Goal: Task Accomplishment & Management: Complete application form

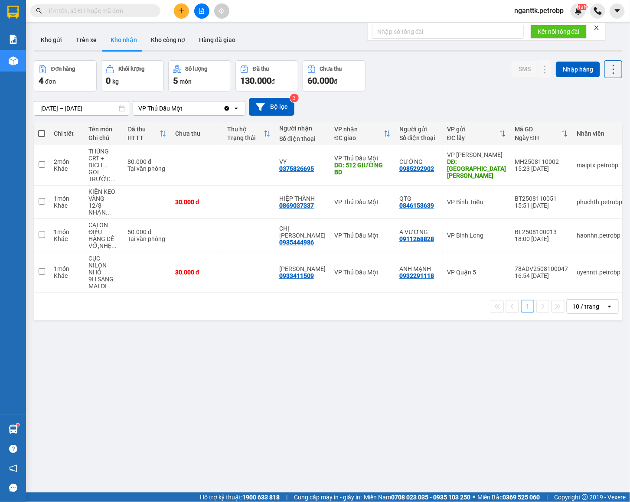
click at [112, 16] on span at bounding box center [95, 10] width 130 height 13
click at [116, 12] on input "text" at bounding box center [99, 11] width 102 height 10
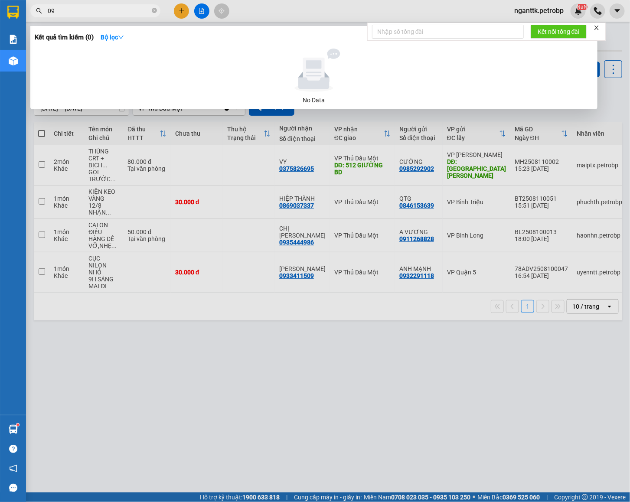
type input "0"
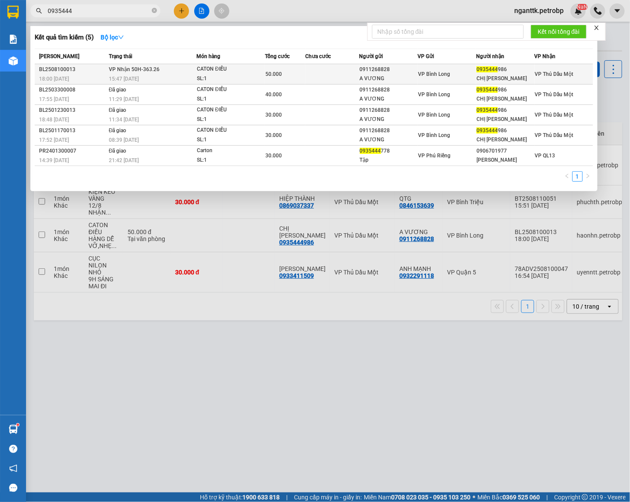
type input "0935444"
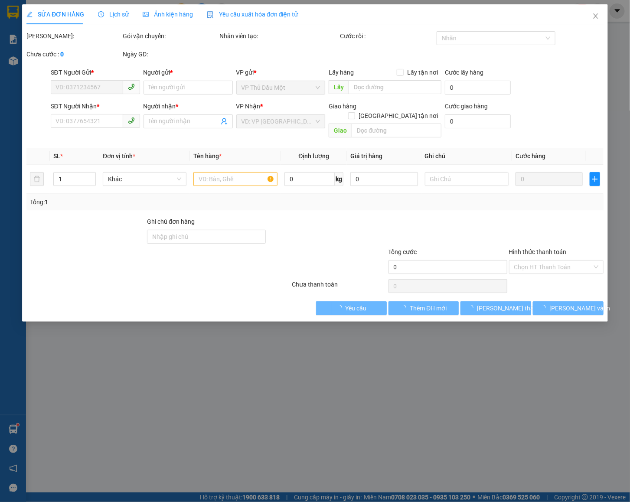
type input "0911268828"
type input "A VƯƠNG"
type input "0935444986"
type input "CHỊ [PERSON_NAME]"
type input "50.000"
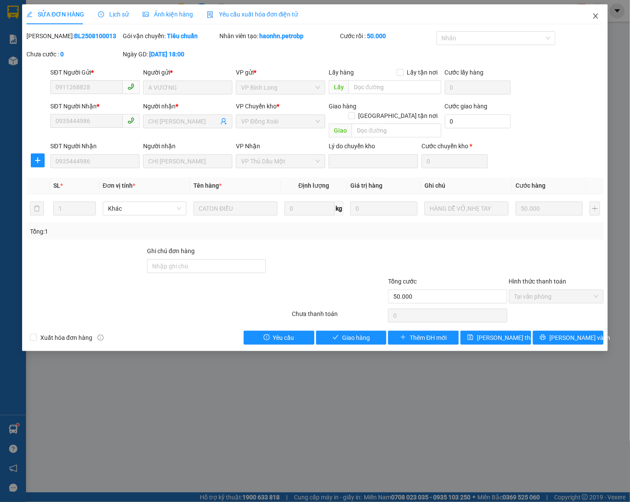
click at [600, 16] on span "Close" at bounding box center [596, 16] width 24 height 24
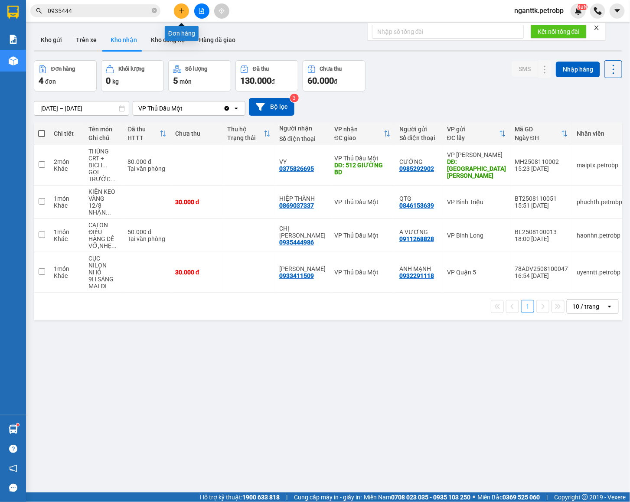
click at [176, 12] on button at bounding box center [181, 10] width 15 height 15
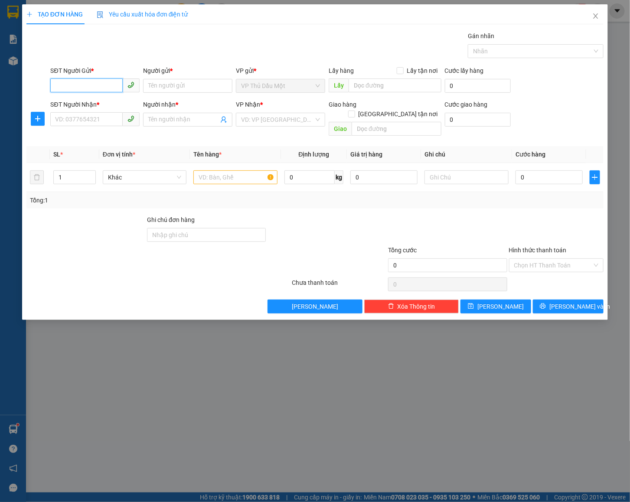
click at [94, 82] on input "SĐT Người Gửi *" at bounding box center [86, 85] width 72 height 14
click at [39, 115] on button "button" at bounding box center [38, 119] width 14 height 14
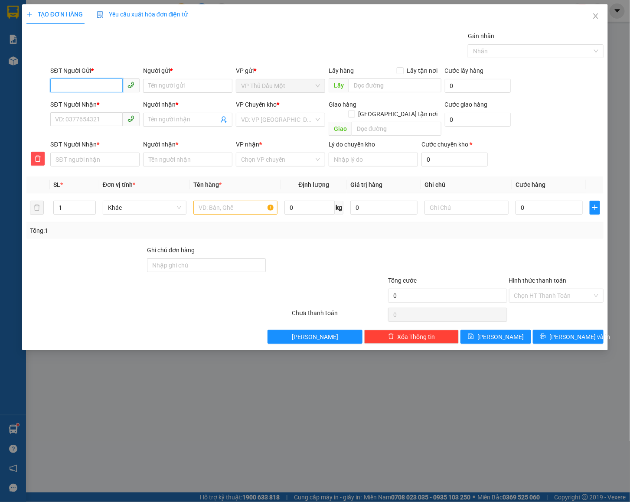
click at [87, 81] on input "SĐT Người Gửi *" at bounding box center [86, 85] width 72 height 14
type input "0969067839"
click at [153, 82] on input "Người gửi *" at bounding box center [187, 86] width 89 height 14
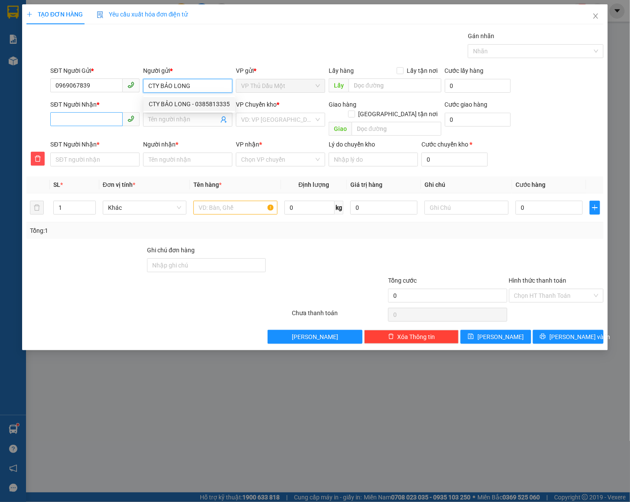
type input "CTY BẢO LONG"
click at [108, 124] on input "SĐT Người Nhận *" at bounding box center [86, 119] width 72 height 14
type input "0"
type input "09"
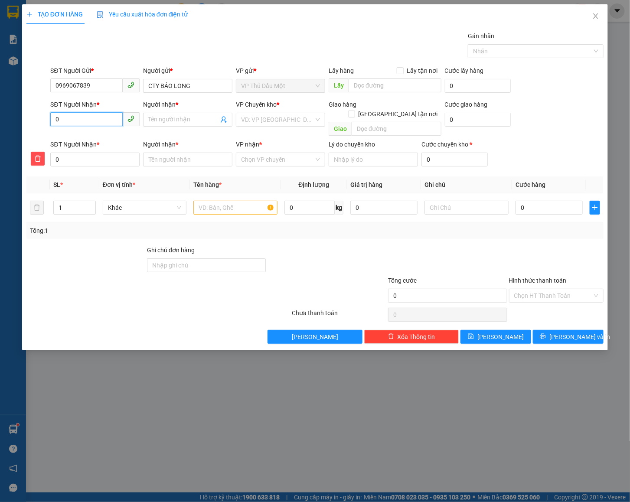
type input "09"
type input "090"
type input "0902"
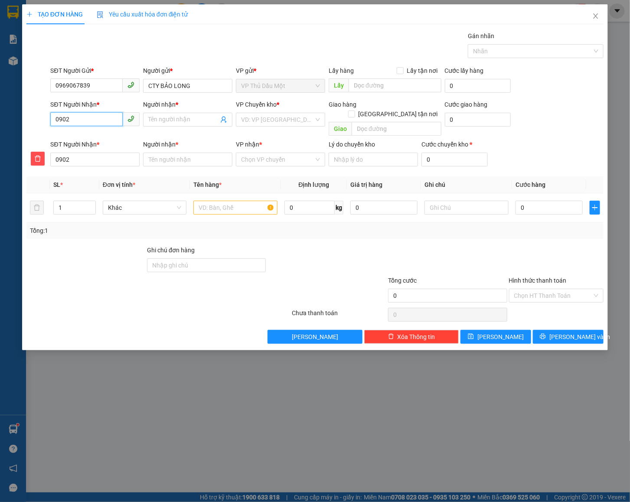
type input "09023"
type input "090238"
type input "0902380"
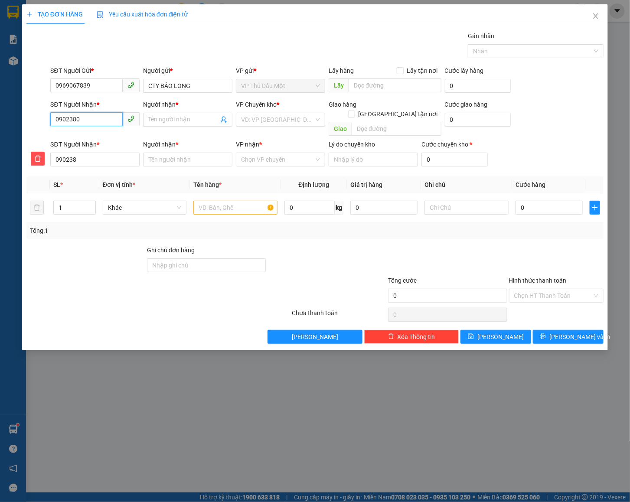
type input "0902380"
type input "09023807"
type input "090238070"
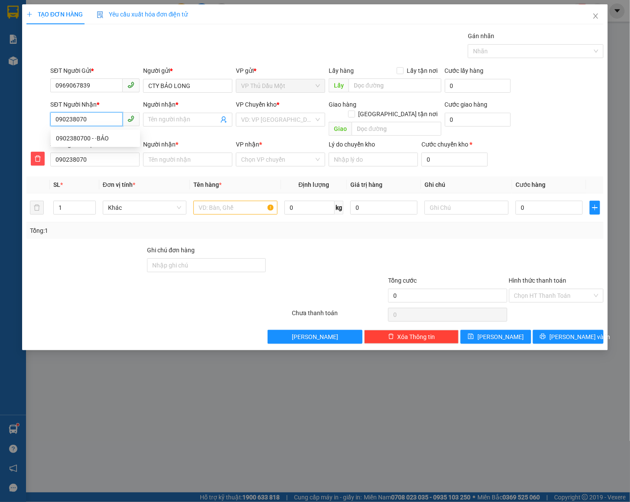
type input "0902380700"
click at [95, 136] on div "0902380700 - ·BẢO" at bounding box center [95, 139] width 79 height 10
type input "·BẢO"
type input "0902380700"
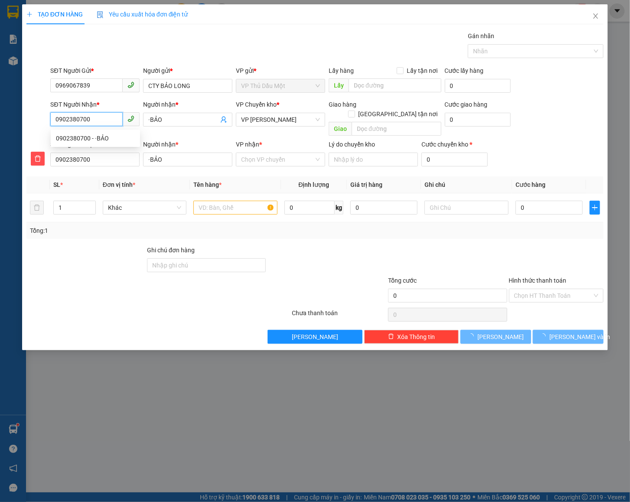
type input "·BẢO"
type input "220.000"
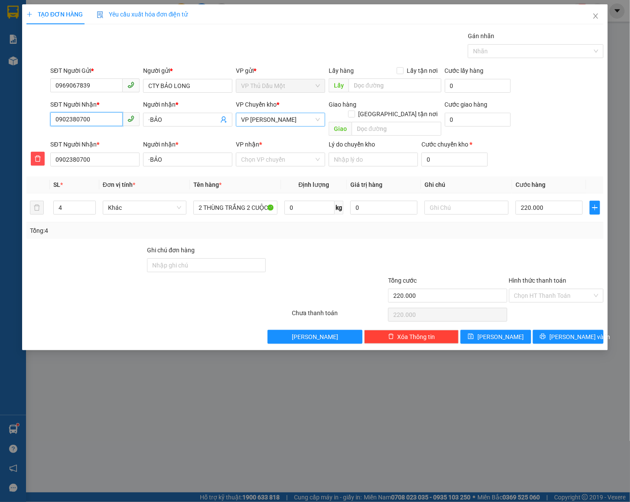
click at [253, 115] on span "VP [PERSON_NAME]" at bounding box center [280, 119] width 79 height 13
type input "0902380700"
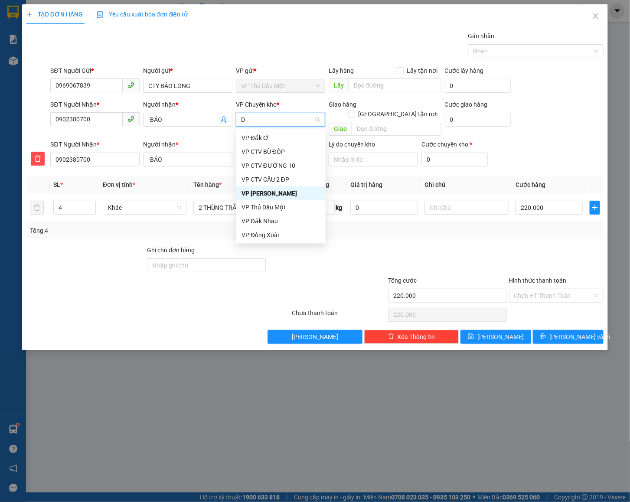
type input "Đ"
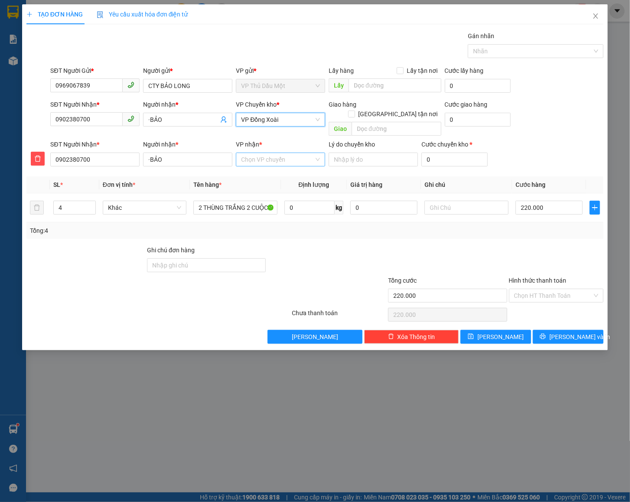
click at [277, 154] on input "VP nhận *" at bounding box center [277, 159] width 73 height 13
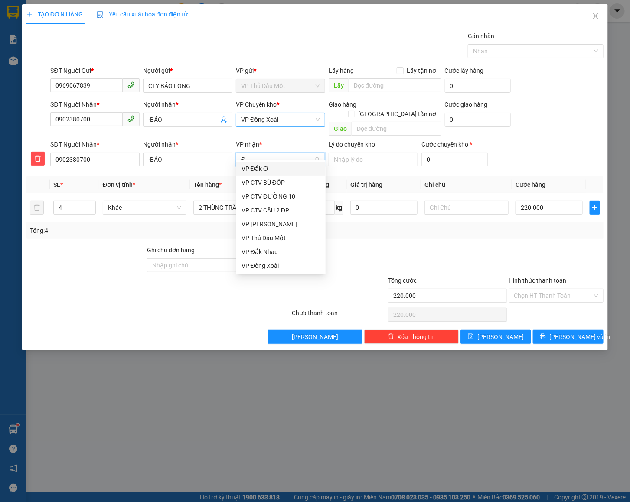
type input "ĐU"
click at [277, 178] on div "VP [PERSON_NAME]" at bounding box center [281, 183] width 79 height 10
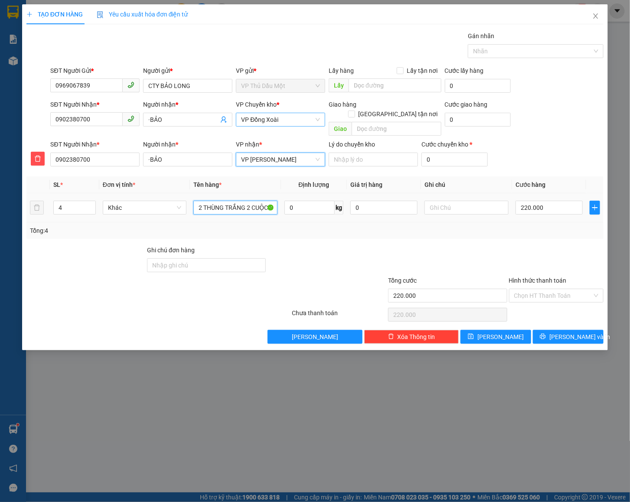
click at [251, 201] on input "2 THÙNG TRẮNG 2 CUỘC MÀN BOP P" at bounding box center [235, 208] width 84 height 14
type input "CAN TRẮNG"
click at [544, 201] on input "220.000" at bounding box center [549, 208] width 67 height 14
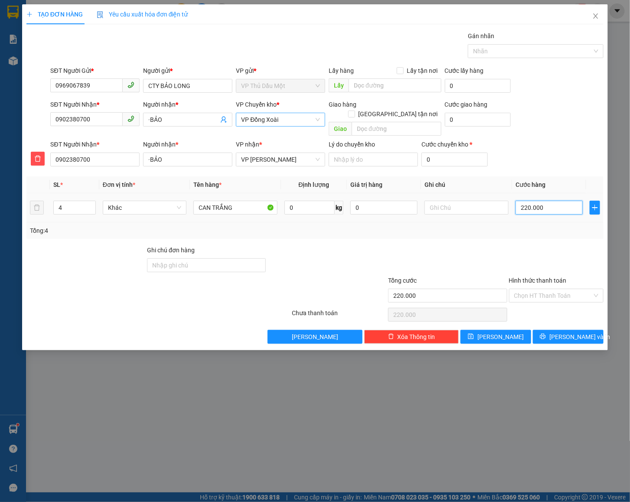
type input "0"
type input "2"
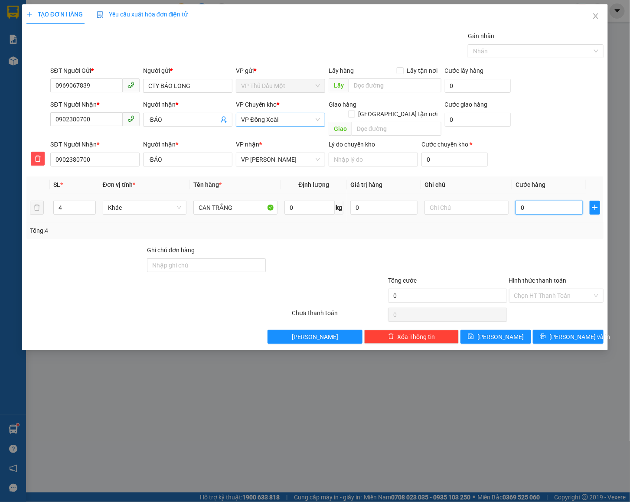
type input "002"
type input "20"
type input "0.020"
type input "200"
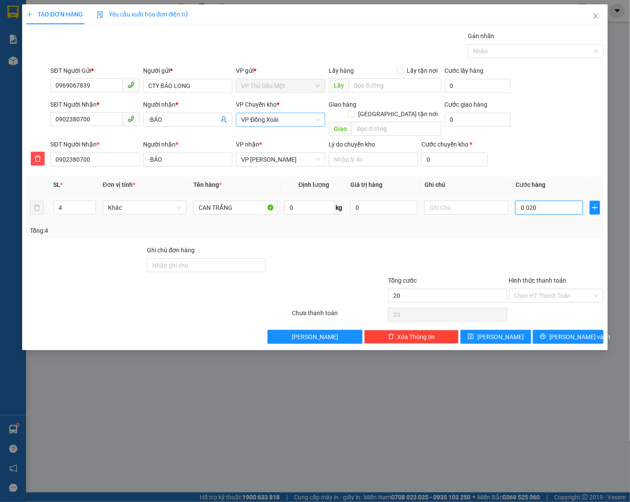
type input "200"
type input "00.200"
click at [475, 245] on div at bounding box center [447, 260] width 121 height 30
type input "200.000"
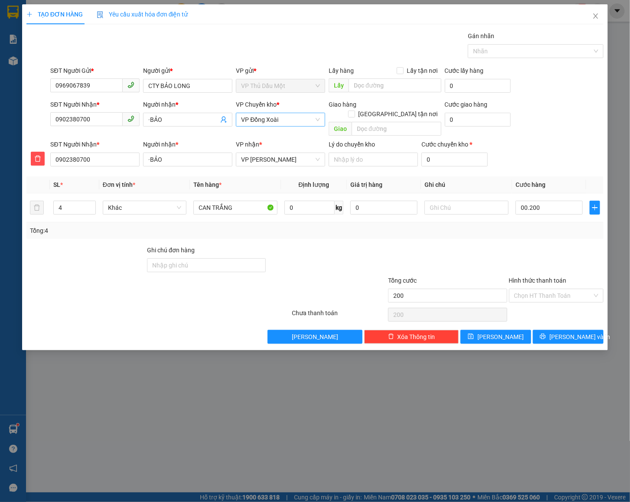
type input "200.000"
click at [211, 201] on input "CAN TRẮNG" at bounding box center [235, 208] width 84 height 14
type input "THÙNG TRẮNG"
click at [545, 330] on button "[PERSON_NAME] và In" at bounding box center [568, 337] width 71 height 14
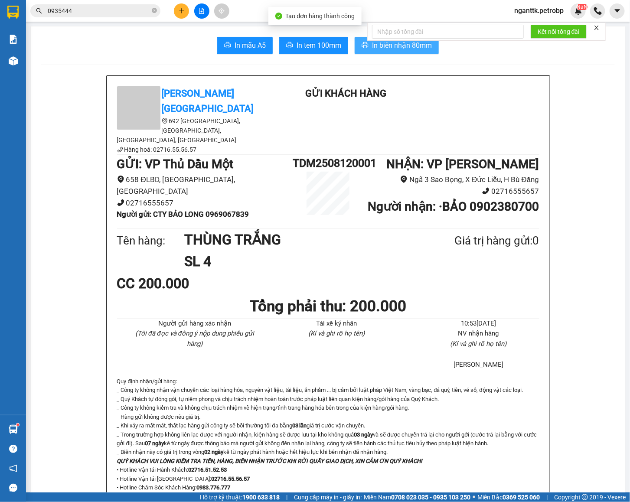
click at [373, 53] on button "In biên nhận 80mm" at bounding box center [397, 45] width 84 height 17
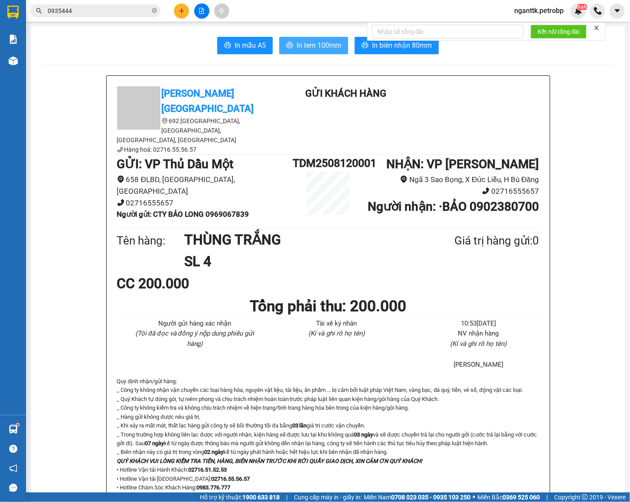
click at [298, 51] on button "In tem 100mm" at bounding box center [313, 45] width 69 height 17
click at [311, 46] on span "In tem 100mm" at bounding box center [319, 45] width 45 height 11
click at [292, 52] on button "In tem 100mm" at bounding box center [313, 45] width 69 height 17
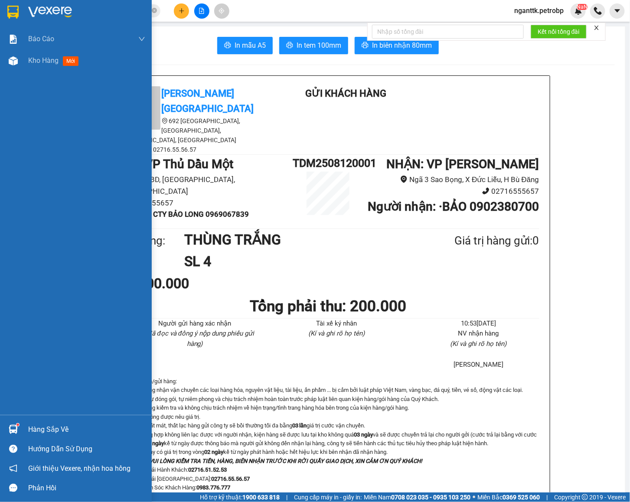
click at [9, 428] on img at bounding box center [13, 429] width 9 height 9
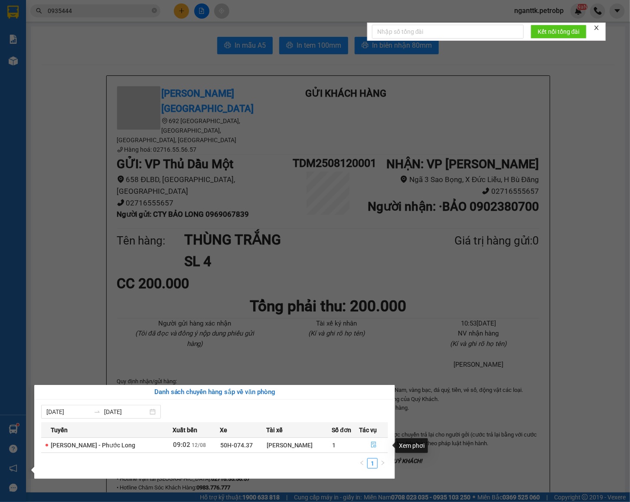
click at [371, 445] on icon "file-done" at bounding box center [373, 445] width 5 height 6
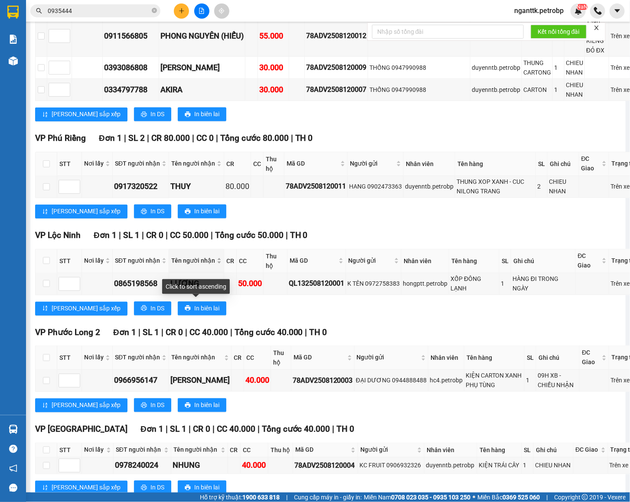
scroll to position [726, 0]
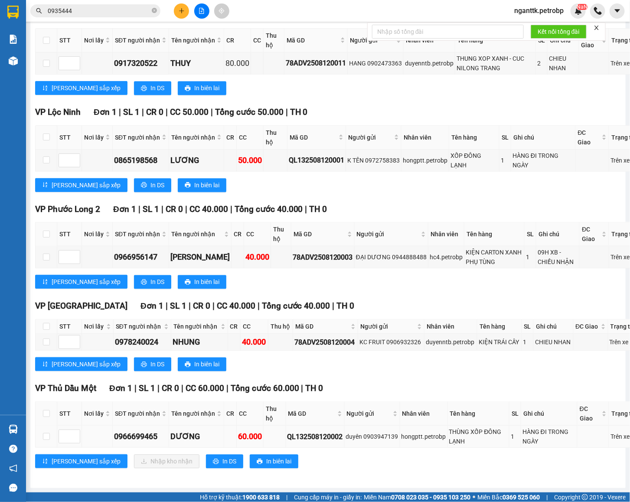
click at [42, 432] on td at bounding box center [47, 437] width 22 height 22
click at [46, 433] on input "checkbox" at bounding box center [46, 436] width 7 height 7
checkbox input "true"
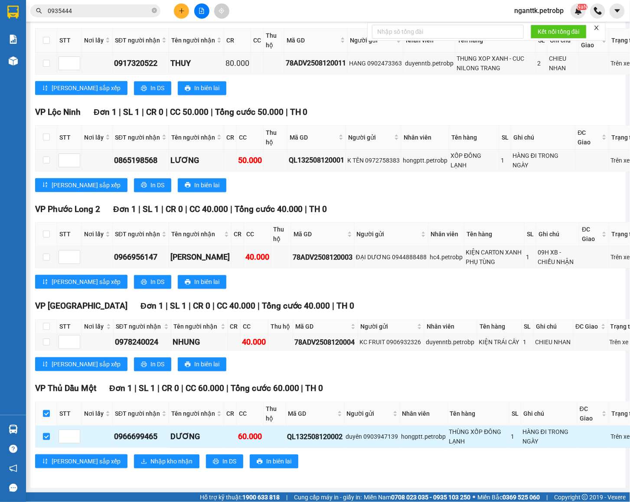
click at [141, 431] on div "0966699465" at bounding box center [140, 437] width 53 height 12
copy div "0966699465"
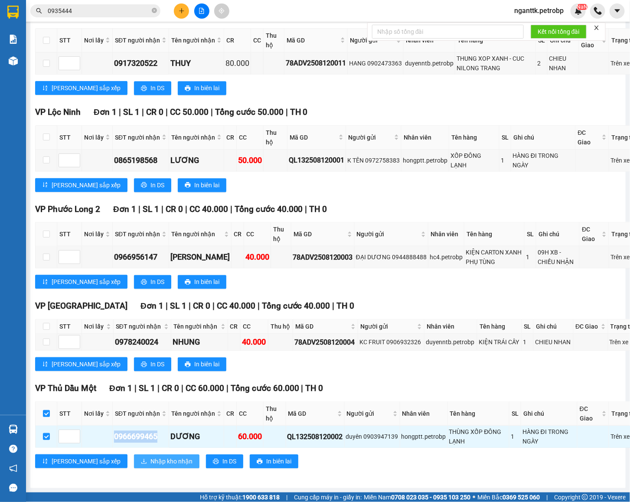
click at [134, 457] on button "Nhập kho nhận" at bounding box center [166, 461] width 65 height 14
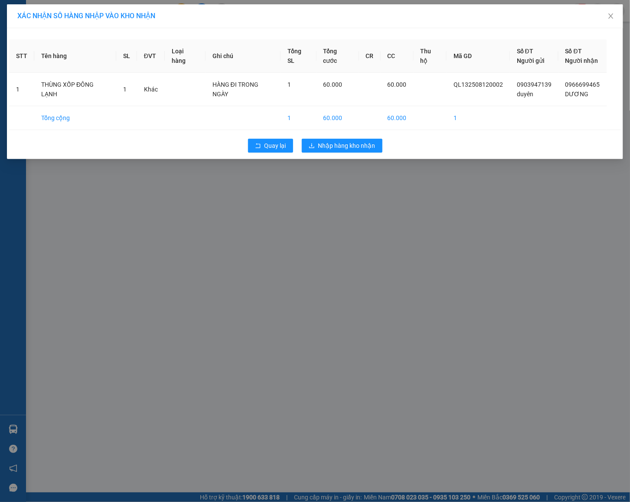
click at [342, 154] on div "Quay lại Nhập hàng kho nhận" at bounding box center [315, 145] width 612 height 23
click at [349, 150] on span "Nhập hàng kho nhận" at bounding box center [346, 146] width 57 height 10
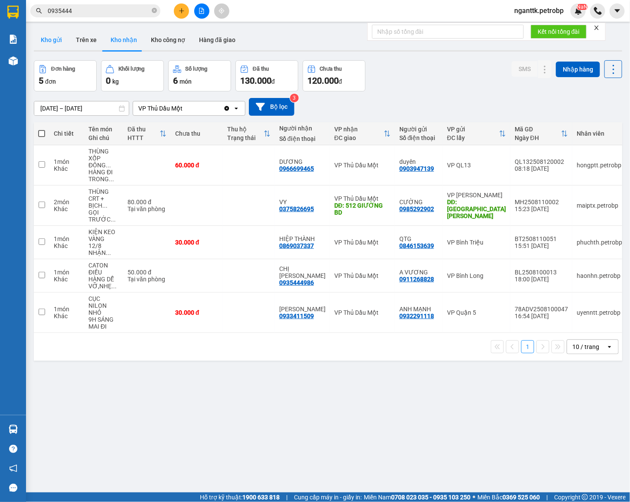
click at [51, 42] on button "Kho gửi" at bounding box center [51, 39] width 35 height 21
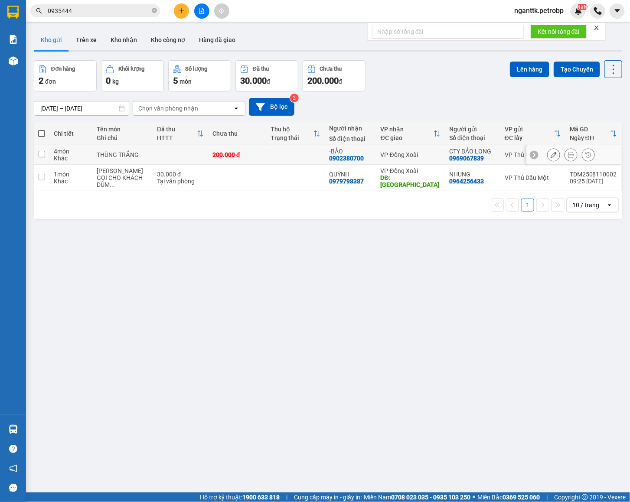
click at [153, 155] on td at bounding box center [180, 155] width 55 height 20
checkbox input "true"
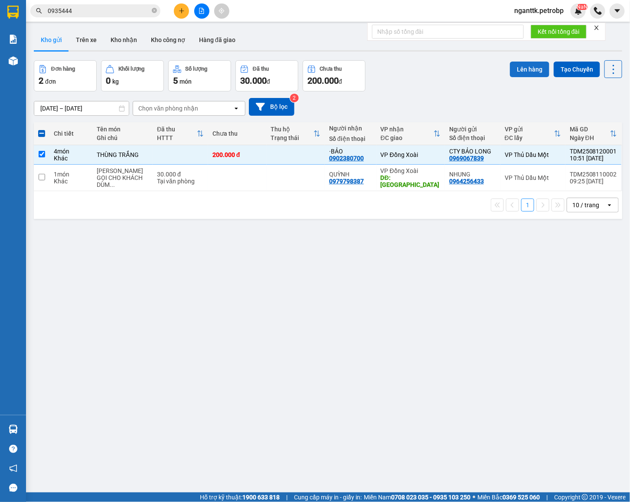
click at [510, 67] on button "Lên hàng" at bounding box center [529, 70] width 39 height 16
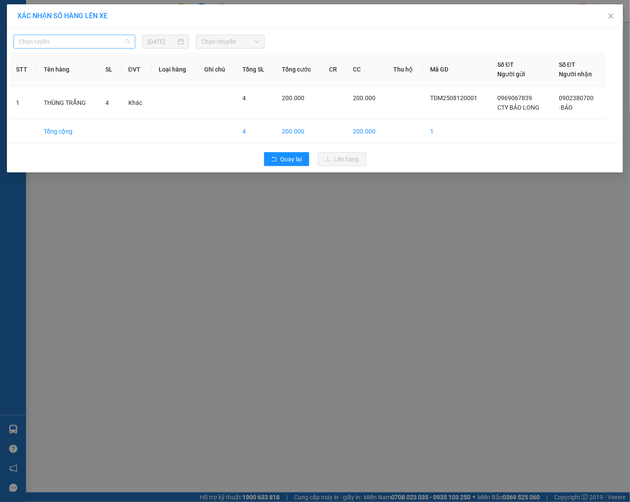
click at [96, 43] on span "Chọn tuyến" at bounding box center [74, 41] width 111 height 13
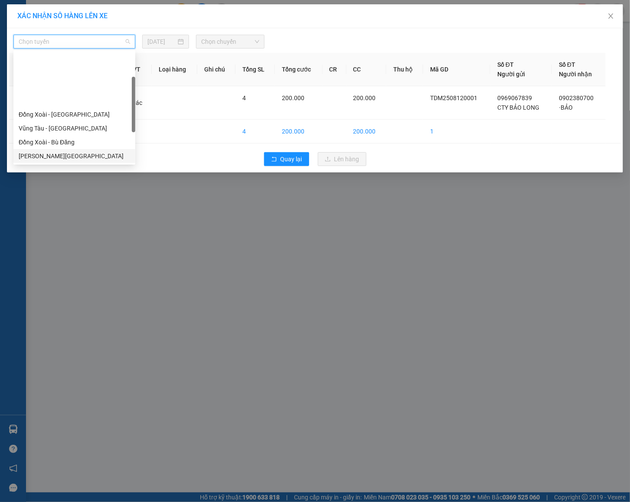
scroll to position [65, 0]
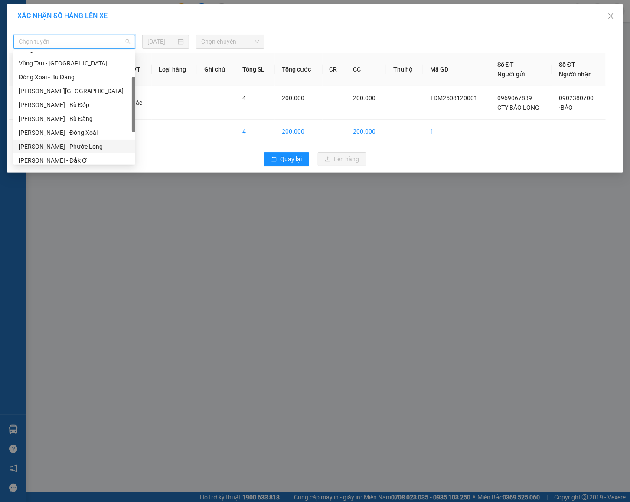
click at [90, 145] on div "[PERSON_NAME] - Phước Long" at bounding box center [74, 147] width 111 height 10
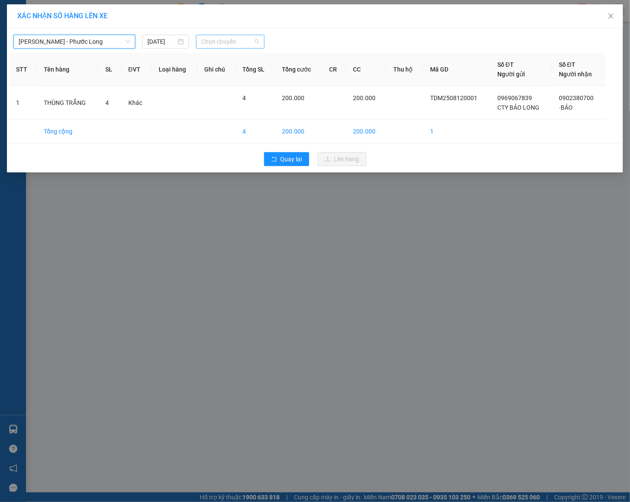
click at [231, 43] on span "Chọn chuyến" at bounding box center [230, 41] width 58 height 13
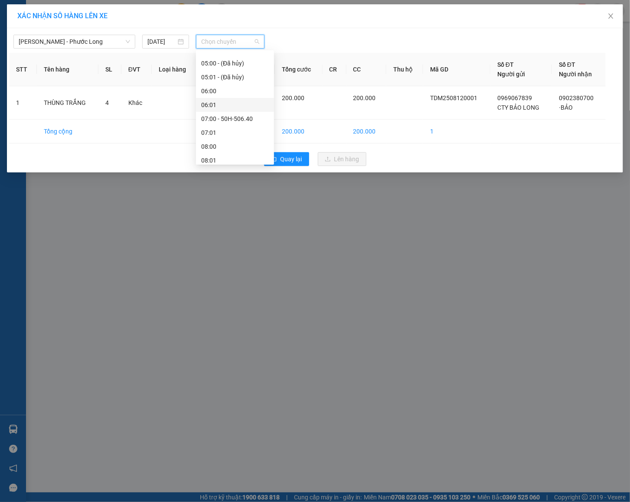
scroll to position [130, 0]
click at [237, 136] on div "09:02 (TC) - 50H-074.37" at bounding box center [235, 137] width 68 height 10
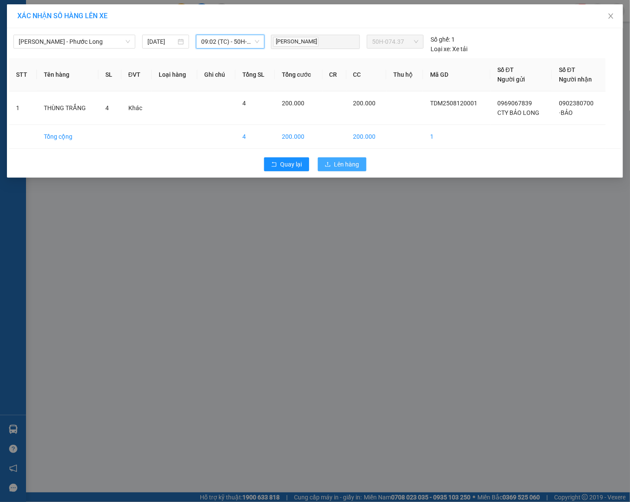
click at [340, 169] on span "Lên hàng" at bounding box center [346, 165] width 25 height 10
